Goal: Find contact information: Find contact information

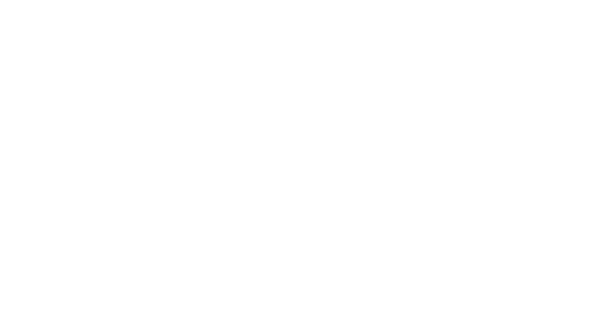
select select "Song"
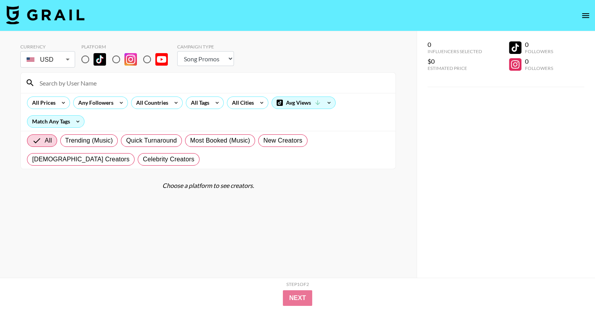
click at [64, 86] on input at bounding box center [213, 83] width 356 height 13
paste input "katherynb8"
type input "katherynb8"
click at [88, 86] on input "katherynb8" at bounding box center [213, 83] width 356 height 13
click at [54, 98] on div "All Prices" at bounding box center [42, 103] width 30 height 12
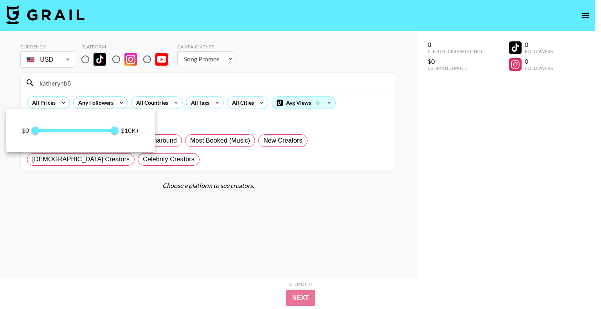
click at [207, 232] on div at bounding box center [300, 154] width 601 height 309
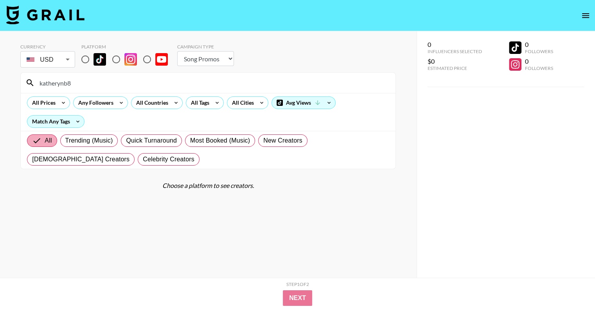
click at [39, 137] on input "All" at bounding box center [38, 140] width 13 height 9
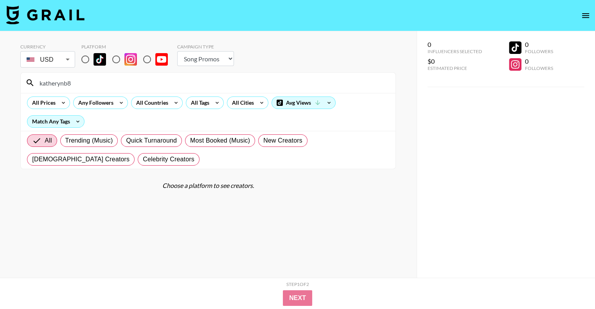
click at [116, 61] on input "radio" at bounding box center [116, 59] width 16 height 16
radio input "true"
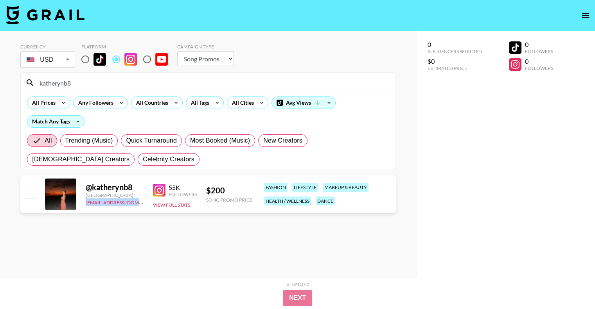
drag, startPoint x: 136, startPoint y: 203, endPoint x: 85, endPoint y: 203, distance: 50.9
click at [85, 203] on div "@ katherynb8 [GEOGRAPHIC_DATA] [EMAIL_ADDRESS][DOMAIN_NAME] 55K Followers View …" at bounding box center [208, 195] width 376 height 38
click at [136, 193] on div "[GEOGRAPHIC_DATA]" at bounding box center [115, 195] width 58 height 6
click at [116, 203] on link "[EMAIL_ADDRESS][DOMAIN_NAME]" at bounding box center [125, 201] width 79 height 7
drag, startPoint x: 88, startPoint y: 77, endPoint x: 84, endPoint y: 81, distance: 5.3
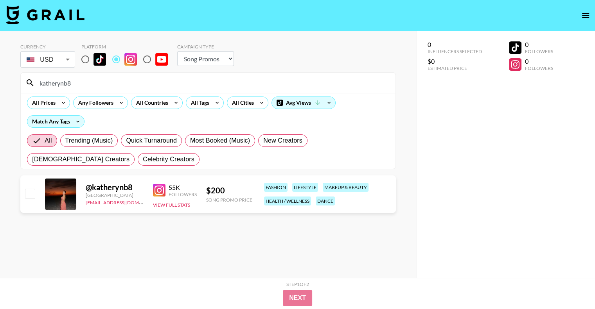
click at [88, 77] on input "katherynb8" at bounding box center [213, 83] width 356 height 13
click at [84, 81] on input "katherynb8" at bounding box center [213, 83] width 356 height 13
paste input "elyadangelo"
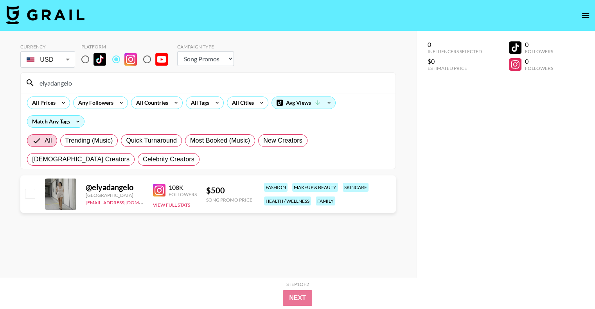
drag, startPoint x: 141, startPoint y: 273, endPoint x: 152, endPoint y: 288, distance: 18.2
click at [141, 273] on section "Currency USD USD ​ Platform Campaign Type Choose Type... Song Promos Brand Prom…" at bounding box center [208, 161] width 376 height 247
drag, startPoint x: 133, startPoint y: 205, endPoint x: 95, endPoint y: 203, distance: 37.2
click at [95, 203] on div "[EMAIL_ADDRESS][DOMAIN_NAME]" at bounding box center [115, 202] width 58 height 8
copy link "@[DOMAIN_NAME]"
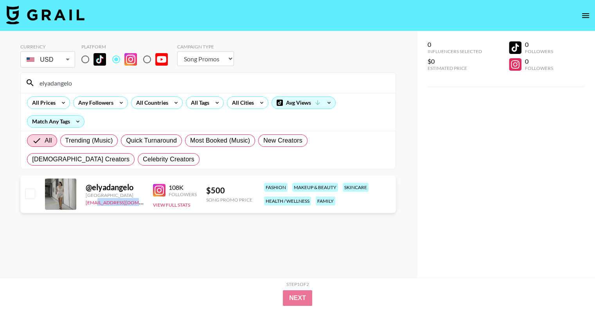
click at [135, 203] on div "[EMAIL_ADDRESS][DOMAIN_NAME]" at bounding box center [115, 202] width 58 height 8
drag, startPoint x: 127, startPoint y: 206, endPoint x: 82, endPoint y: 207, distance: 44.6
click at [82, 207] on div "@ elyadangelo [GEOGRAPHIC_DATA] [EMAIL_ADDRESS][DOMAIN_NAME] 108K Followers Vie…" at bounding box center [208, 195] width 376 height 38
copy link "[EMAIL_ADDRESS][DOMAIN_NAME]"
click at [86, 86] on input "elyadangelo" at bounding box center [213, 83] width 356 height 13
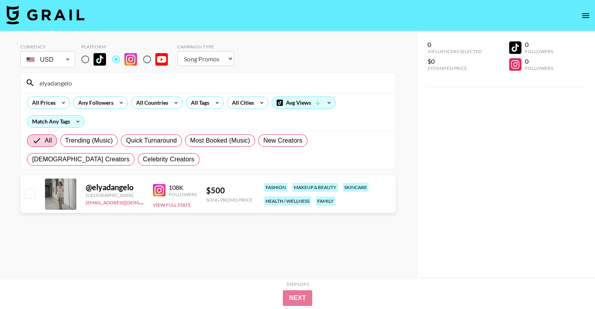
click at [86, 86] on input "elyadangelo" at bounding box center [213, 83] width 356 height 13
paste input "katherynb8"
drag, startPoint x: 132, startPoint y: 203, endPoint x: 84, endPoint y: 207, distance: 48.7
click at [84, 207] on div "@ katherynb8 [GEOGRAPHIC_DATA] [EMAIL_ADDRESS][DOMAIN_NAME] 55K Followers View …" at bounding box center [208, 195] width 376 height 38
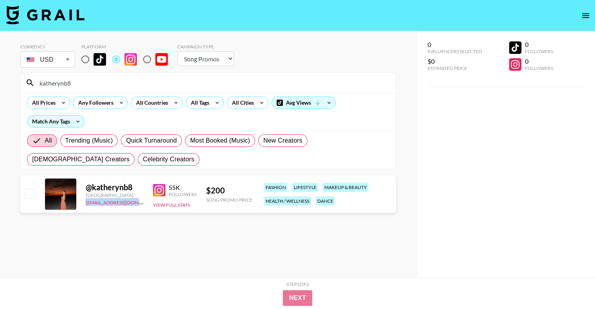
copy link "[EMAIL_ADDRESS][DOMAIN_NAME]"
click at [86, 86] on input "katherynb8" at bounding box center [213, 83] width 356 height 13
paste input "herreraliss"
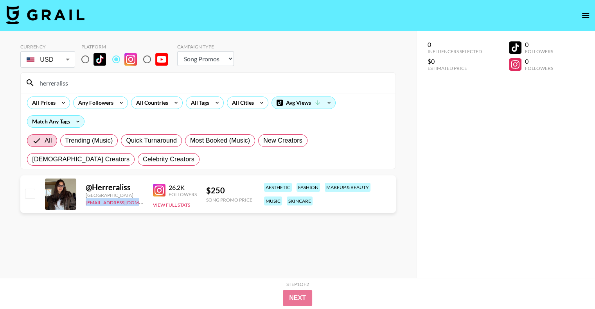
drag, startPoint x: 138, startPoint y: 206, endPoint x: 84, endPoint y: 205, distance: 53.2
click at [84, 205] on div "@ Herreraliss [GEOGRAPHIC_DATA] [EMAIL_ADDRESS][DOMAIN_NAME] 26.2K Followers Vi…" at bounding box center [208, 195] width 376 height 38
copy link "[EMAIL_ADDRESS][DOMAIN_NAME]"
click at [130, 241] on section "Currency USD USD ​ Platform Campaign Type Choose Type... Song Promos Brand Prom…" at bounding box center [208, 161] width 376 height 247
click at [76, 82] on input "herreraliss" at bounding box center [213, 83] width 356 height 13
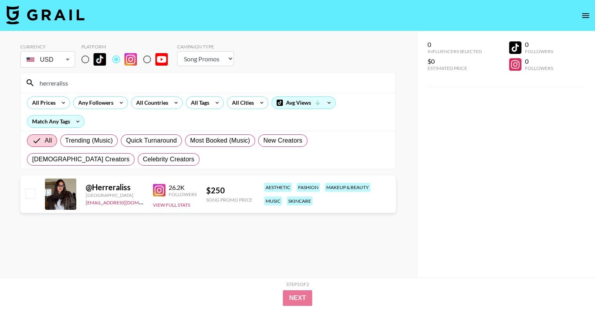
click at [76, 82] on input "herreraliss" at bounding box center [213, 83] width 356 height 13
paste input "elyadangelo"
click at [90, 79] on input "elyadangelo" at bounding box center [213, 83] width 356 height 13
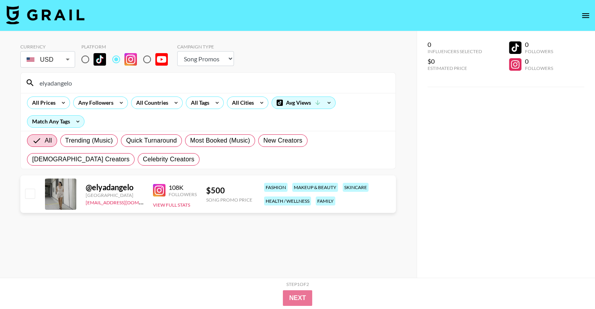
click at [89, 79] on input "elyadangelo" at bounding box center [213, 83] width 356 height 13
paste input "blairannn"
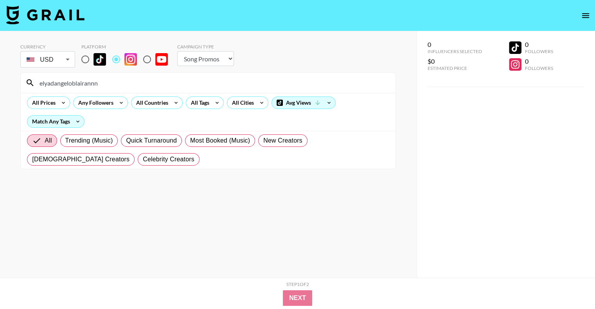
click at [104, 83] on input "elyadangeloblairannn" at bounding box center [213, 83] width 356 height 13
paste input
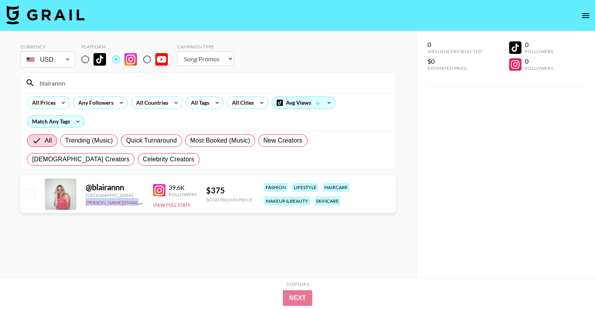
drag, startPoint x: 138, startPoint y: 201, endPoint x: 84, endPoint y: 206, distance: 53.4
click at [84, 206] on div "@ blairannn United States [PERSON_NAME][EMAIL_ADDRESS][DOMAIN_NAME] 39.6K Follo…" at bounding box center [208, 195] width 376 height 38
copy link "[PERSON_NAME][EMAIL_ADDRESS][DOMAIN_NAME]"
click at [73, 84] on input "blairannn" at bounding box center [213, 83] width 356 height 13
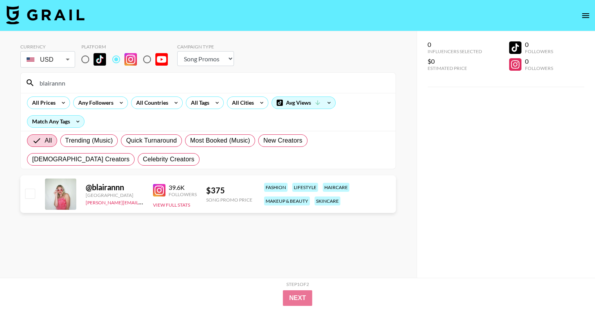
click at [73, 84] on input "blairannn" at bounding box center [213, 83] width 356 height 13
paste input "zoemordas"
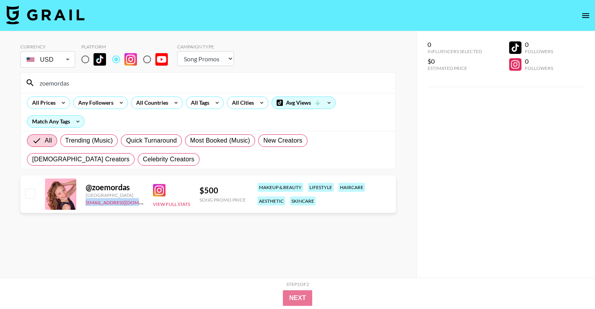
drag, startPoint x: 142, startPoint y: 203, endPoint x: 81, endPoint y: 201, distance: 61.1
click at [81, 201] on div "@ zoemordas [GEOGRAPHIC_DATA] [EMAIL_ADDRESS][DOMAIN_NAME] View Full Stats $ 50…" at bounding box center [208, 195] width 376 height 38
copy link "[EMAIL_ADDRESS][DOMAIN_NAME]"
click at [84, 82] on input "zoemordas" at bounding box center [213, 83] width 356 height 13
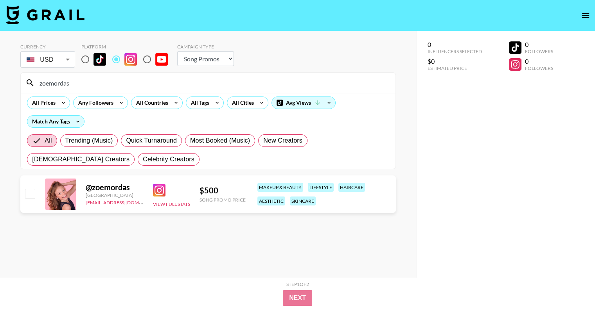
click at [84, 82] on input "zoemordas" at bounding box center [213, 83] width 356 height 13
paste input "annatheshum"
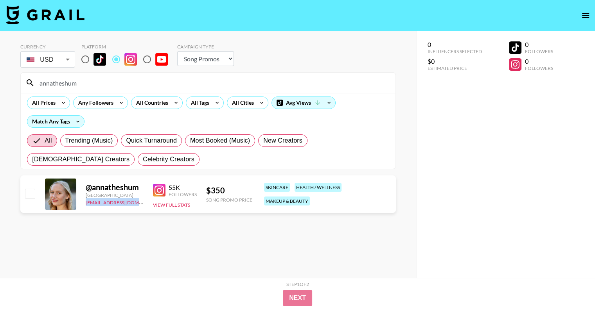
drag, startPoint x: 141, startPoint y: 205, endPoint x: 84, endPoint y: 208, distance: 56.5
click at [84, 208] on div "@ annatheshum [GEOGRAPHIC_DATA] [EMAIL_ADDRESS][DOMAIN_NAME] 55K Followers View…" at bounding box center [208, 195] width 376 height 38
copy link "[EMAIL_ADDRESS][DOMAIN_NAME]"
click at [96, 83] on input "annatheshum" at bounding box center [213, 83] width 356 height 13
click at [95, 83] on input "annatheshum" at bounding box center [213, 83] width 356 height 13
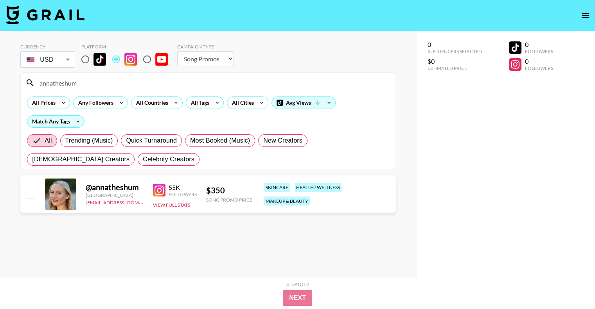
click at [95, 83] on input "annatheshum" at bounding box center [213, 83] width 356 height 13
paste input "rileyymcbride"
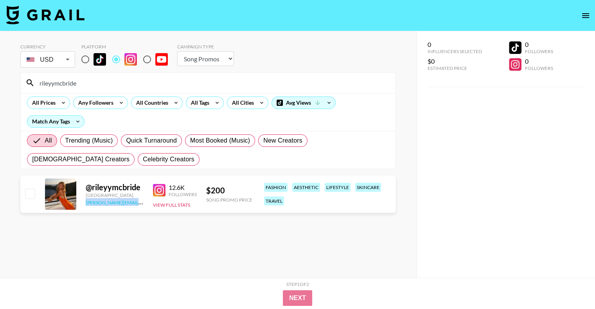
drag, startPoint x: 83, startPoint y: 202, endPoint x: 142, endPoint y: 202, distance: 59.5
click at [142, 202] on div "@ rileyymcbride [GEOGRAPHIC_DATA] [PERSON_NAME][EMAIL_ADDRESS][PERSON_NAME][DOM…" at bounding box center [208, 195] width 376 height 38
copy link "[PERSON_NAME].[PERSON_NAME]@grail-talen"
click at [107, 84] on input "rileyymcbride" at bounding box center [213, 83] width 356 height 13
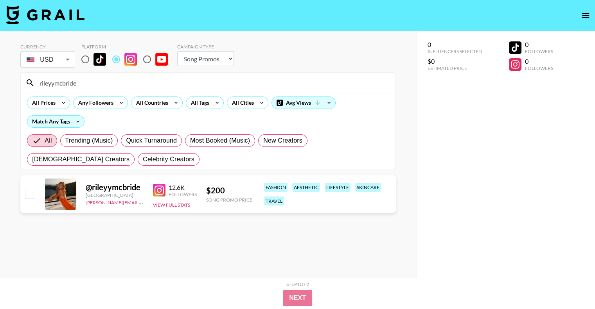
paste input "janellealexandr"
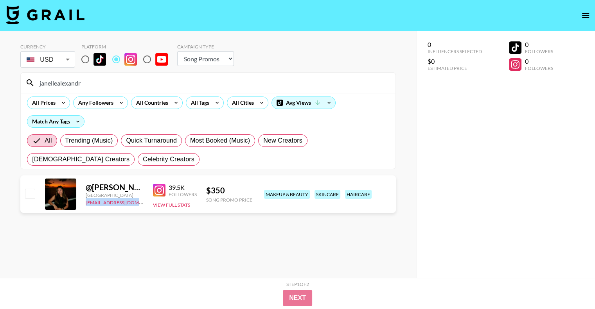
drag, startPoint x: 138, startPoint y: 201, endPoint x: 84, endPoint y: 202, distance: 53.2
click at [84, 202] on div "@ [PERSON_NAME].alexandria_ [GEOGRAPHIC_DATA] [EMAIL_ADDRESS][DOMAIN_NAME] 39.5…" at bounding box center [208, 195] width 376 height 38
copy link "[EMAIL_ADDRESS][DOMAIN_NAME]"
click at [93, 86] on input "janellealexandr" at bounding box center [213, 83] width 356 height 13
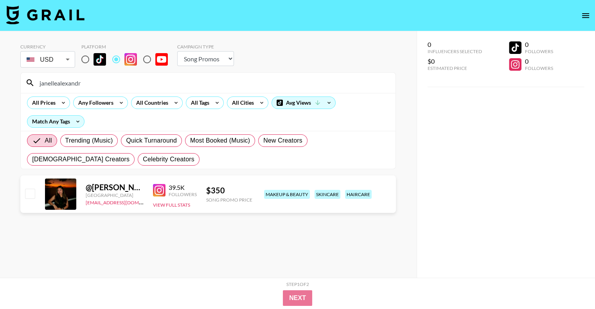
click at [93, 86] on input "janellealexandr" at bounding box center [213, 83] width 356 height 13
paste input "tivphull"
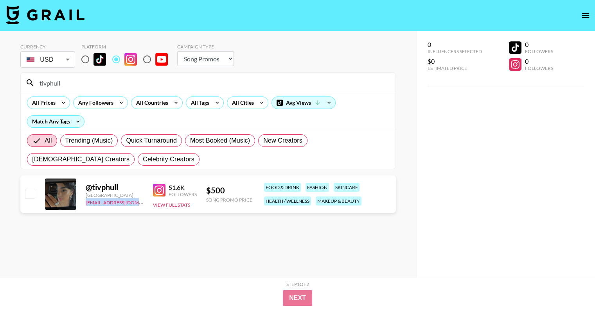
drag, startPoint x: 81, startPoint y: 201, endPoint x: 136, endPoint y: 207, distance: 55.1
click at [136, 207] on div "@ tivphull [GEOGRAPHIC_DATA] [EMAIL_ADDRESS][DOMAIN_NAME] 51.6K Followers View …" at bounding box center [208, 195] width 376 height 38
copy link "eraranglova@grail-talent"
click at [63, 83] on input "tivphull" at bounding box center [213, 83] width 356 height 13
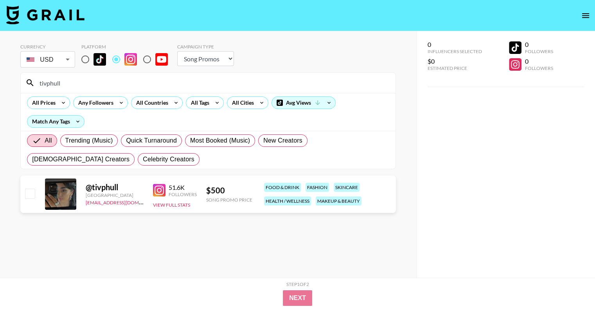
click at [63, 83] on input "tivphull" at bounding box center [213, 83] width 356 height 13
paste input "larims"
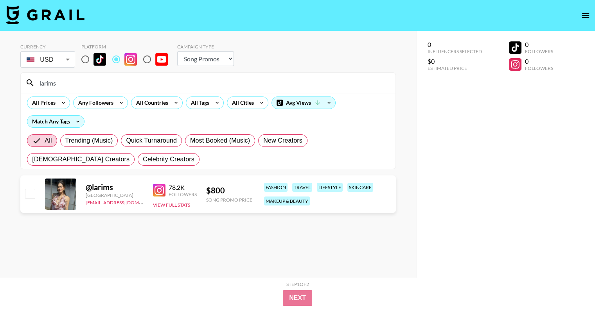
type input "larims"
drag, startPoint x: 140, startPoint y: 201, endPoint x: 86, endPoint y: 200, distance: 54.0
click at [86, 200] on div "[EMAIL_ADDRESS][DOMAIN_NAME]" at bounding box center [115, 202] width 58 height 8
